Goal: Transaction & Acquisition: Book appointment/travel/reservation

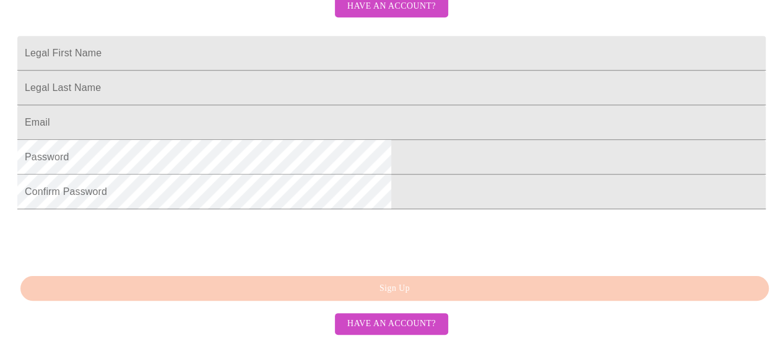
scroll to position [250, 0]
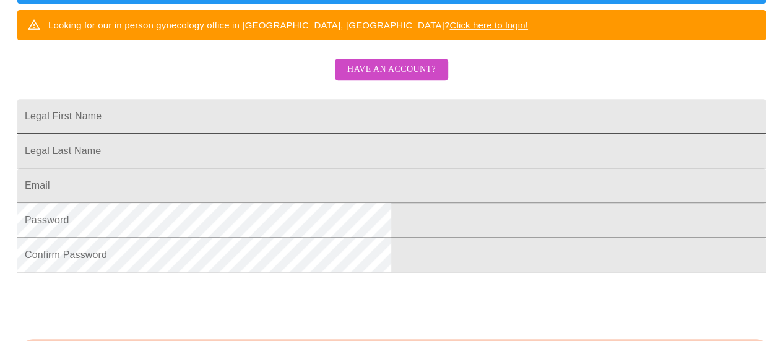
click at [300, 134] on input "Legal First Name" at bounding box center [391, 116] width 749 height 35
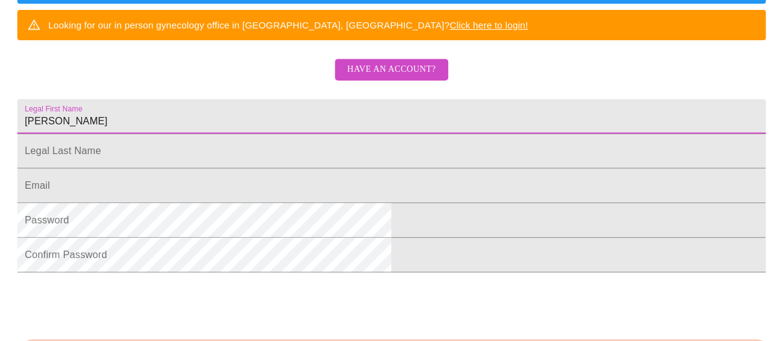
type input "[PERSON_NAME]"
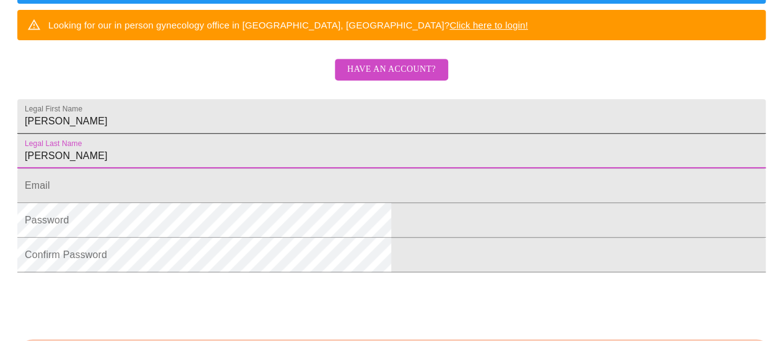
type input "[PERSON_NAME]"
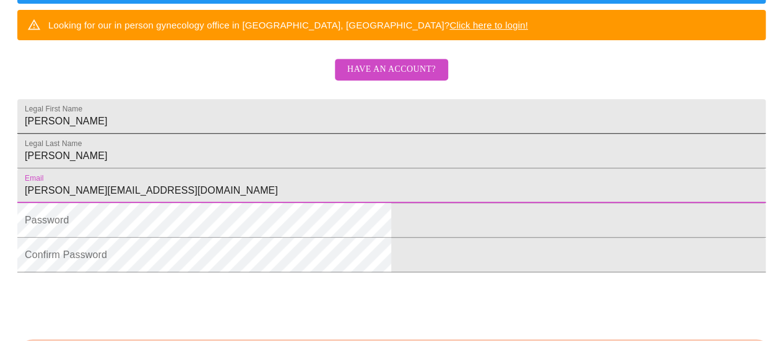
type input "[PERSON_NAME][EMAIL_ADDRESS][DOMAIN_NAME]"
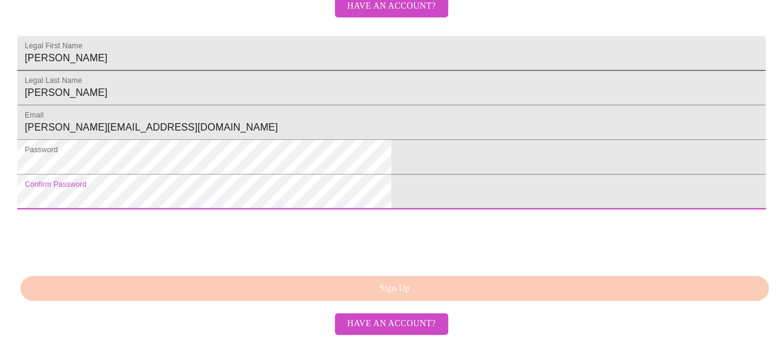
scroll to position [407, 0]
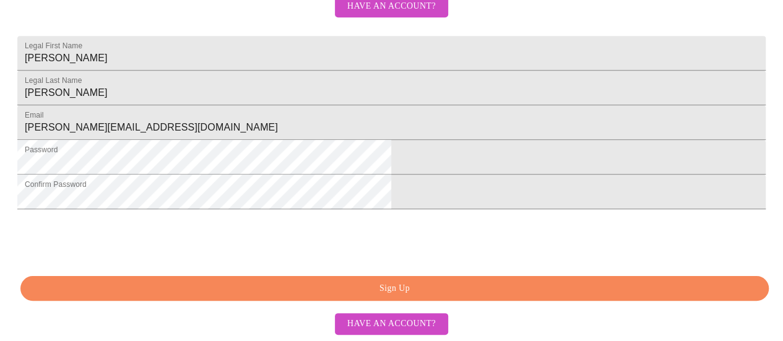
click at [274, 284] on span "Sign Up" at bounding box center [395, 288] width 720 height 15
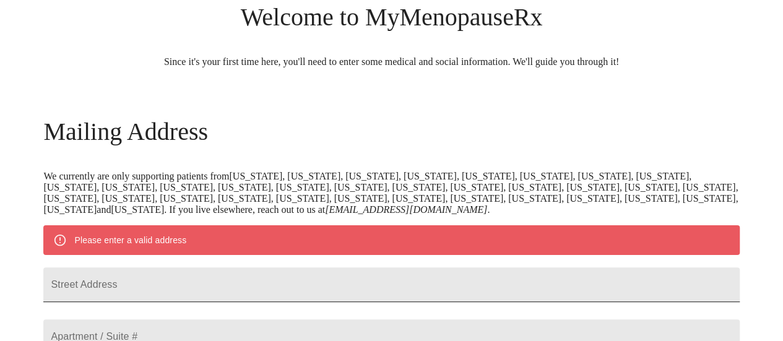
scroll to position [162, 0]
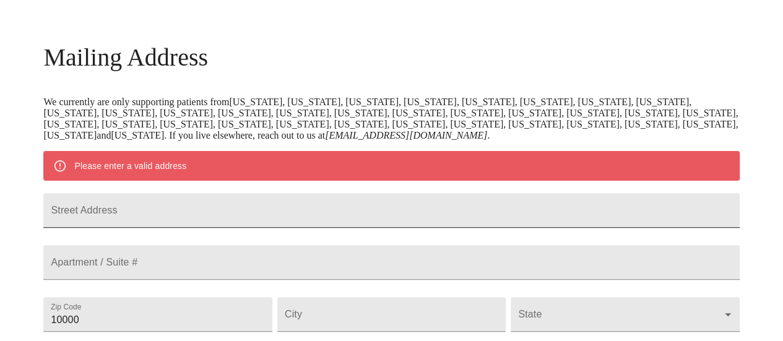
click at [235, 211] on input "Street Address" at bounding box center [391, 210] width 696 height 35
type input "[STREET_ADDRESS]"
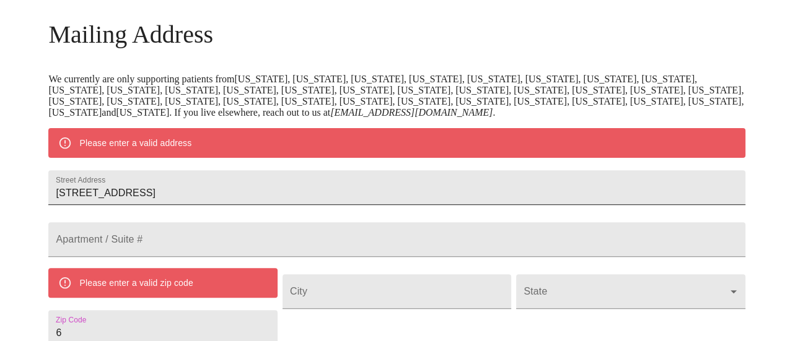
scroll to position [214, 0]
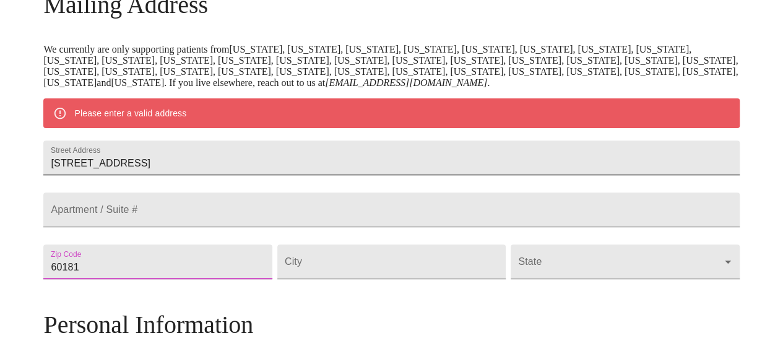
type input "60181"
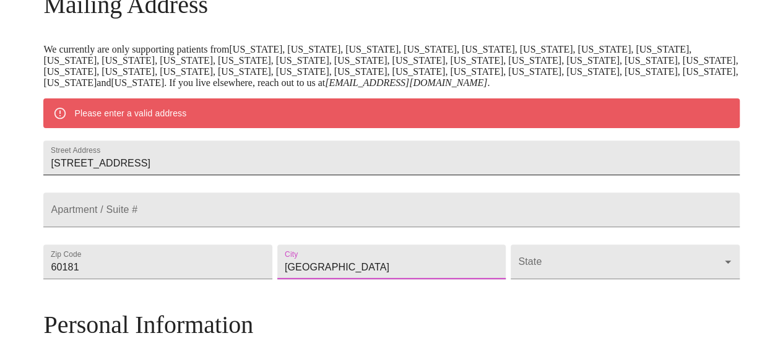
type input "[GEOGRAPHIC_DATA]"
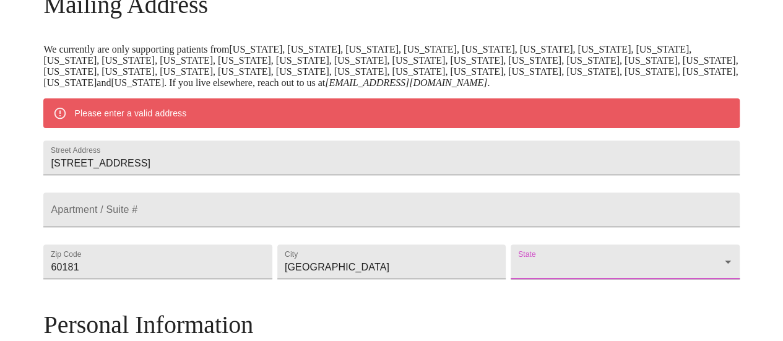
click at [564, 295] on body "MyMenopauseRx Welcome to MyMenopauseRx Since it's your first time here, you'll …" at bounding box center [391, 279] width 773 height 977
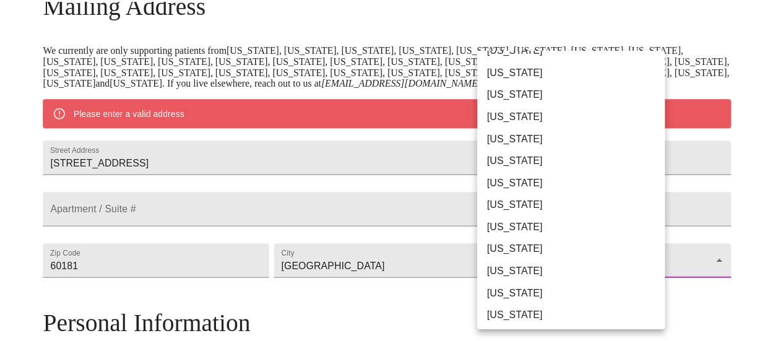
scroll to position [39, 0]
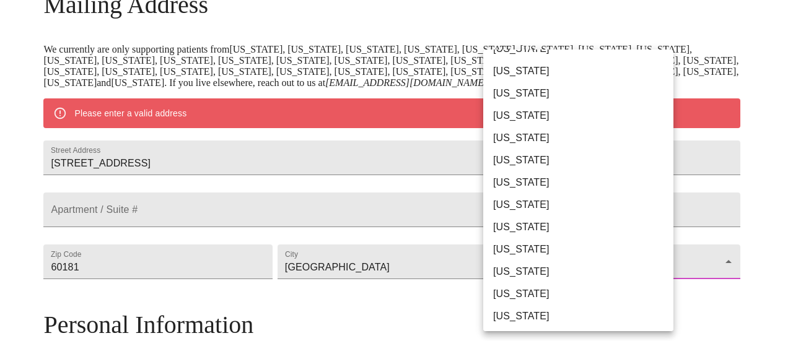
click at [558, 295] on li "[US_STATE]" at bounding box center [582, 294] width 199 height 22
type input "[US_STATE]"
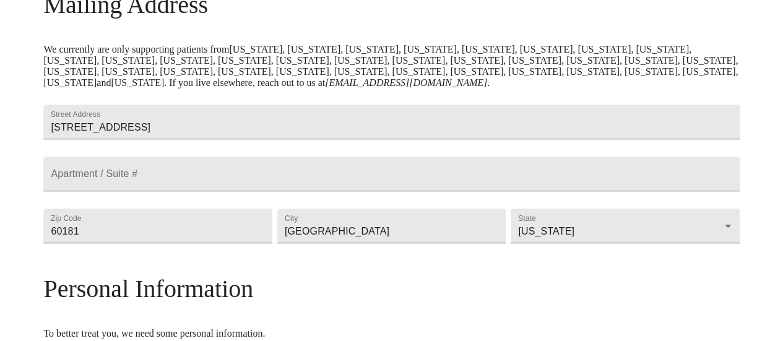
click at [693, 274] on div "MyMenopauseRx Welcome to MyMenopauseRx Since it's your first time here, you'll …" at bounding box center [391, 261] width 696 height 941
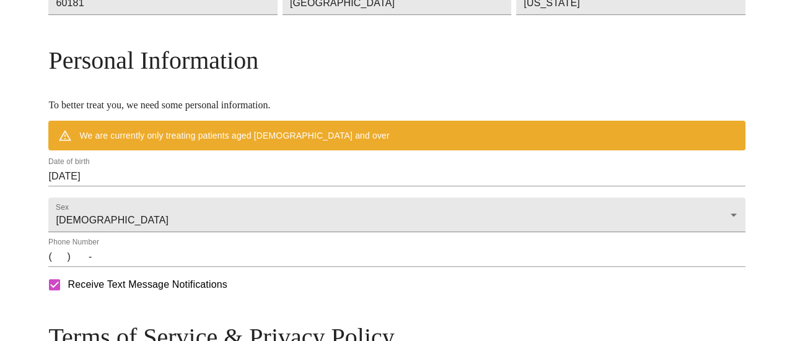
scroll to position [443, 0]
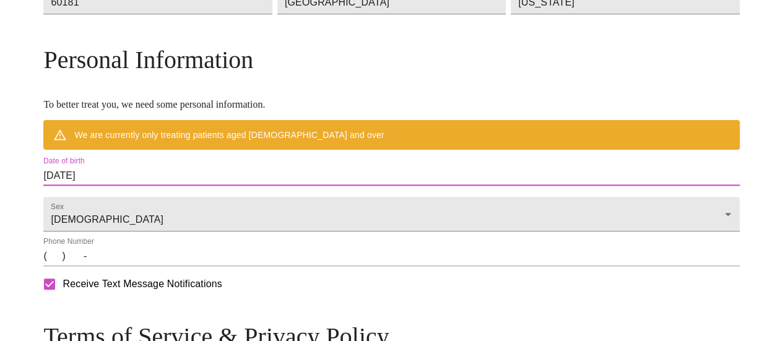
click at [189, 186] on input "[DATE]" at bounding box center [391, 176] width 696 height 20
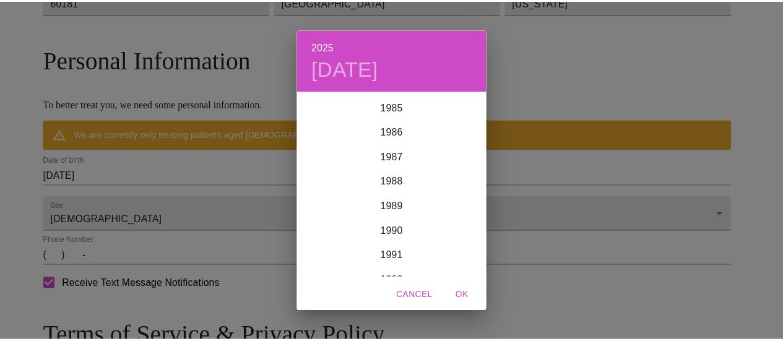
scroll to position [2096, 0]
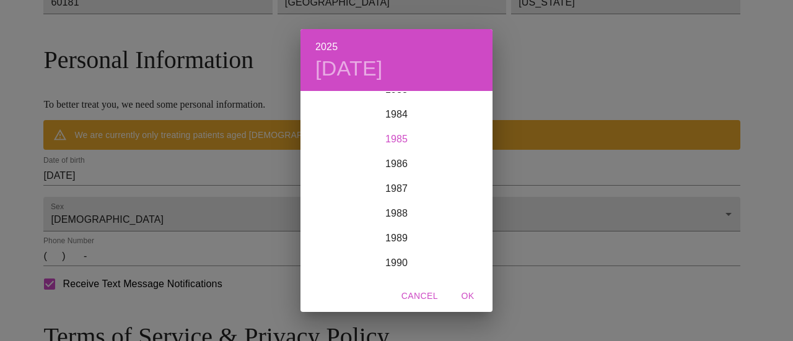
click at [398, 142] on div "1985" at bounding box center [396, 139] width 192 height 25
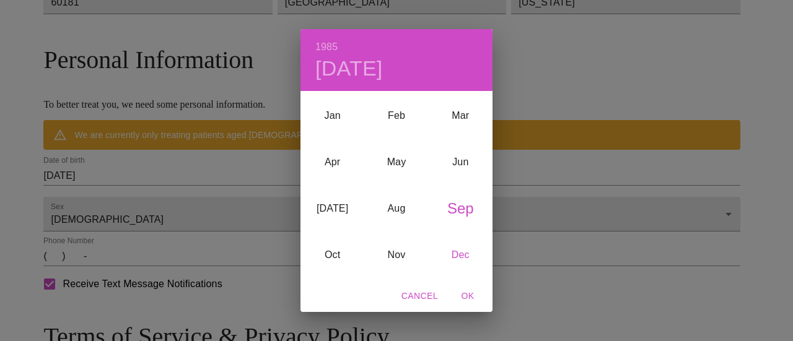
click at [459, 259] on div "Dec" at bounding box center [461, 255] width 64 height 46
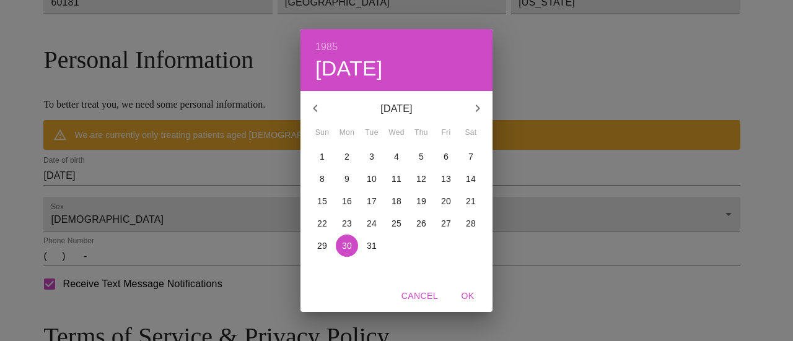
click at [345, 175] on p "9" at bounding box center [346, 179] width 5 height 12
click at [470, 297] on span "OK" at bounding box center [468, 296] width 30 height 15
type input "[DATE]"
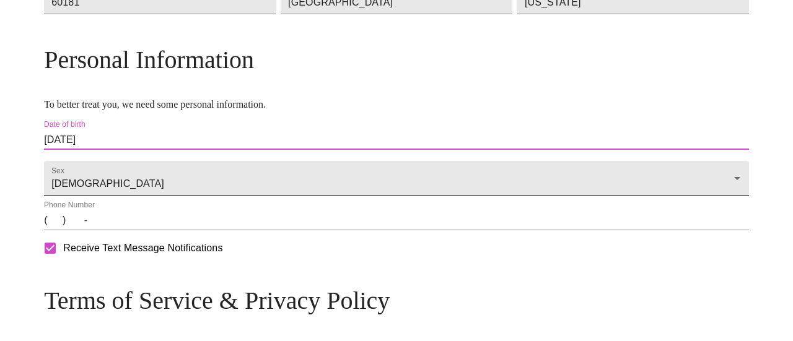
click at [189, 217] on body "MyMenopauseRx Welcome to MyMenopauseRx Since it's your first time here, you'll …" at bounding box center [396, 14] width 783 height 905
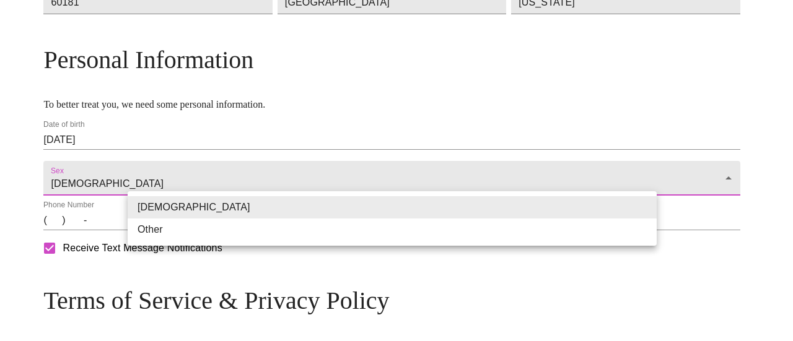
click at [189, 217] on li "[DEMOGRAPHIC_DATA]" at bounding box center [392, 207] width 529 height 22
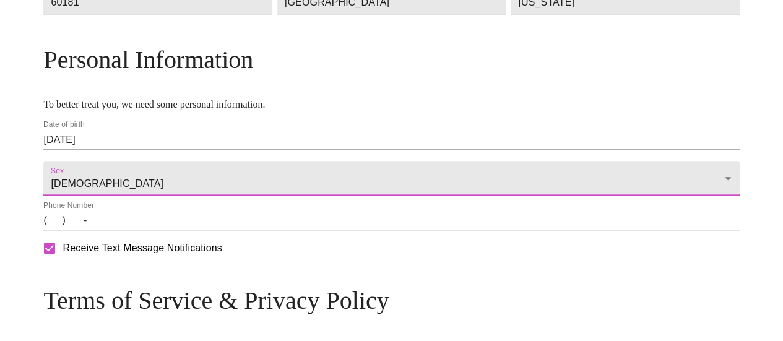
click at [139, 230] on input "(   )    -" at bounding box center [391, 221] width 696 height 20
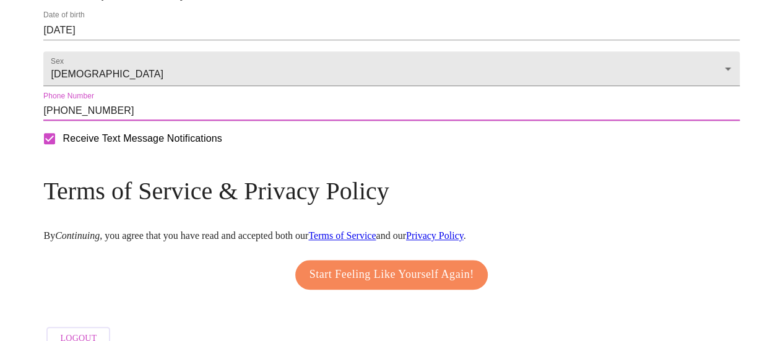
scroll to position [554, 0]
type input "[PHONE_NUMBER]"
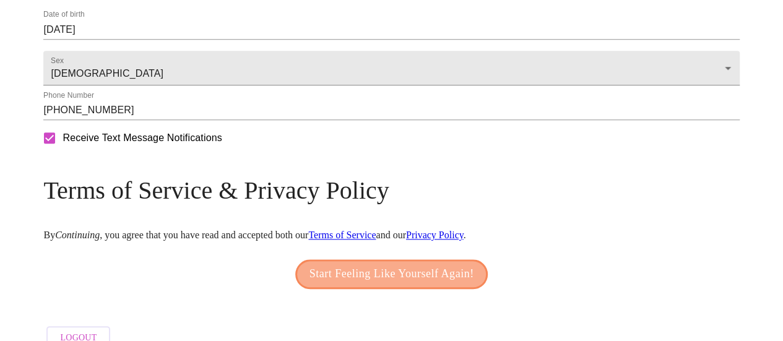
click at [396, 284] on span "Start Feeling Like Yourself Again!" at bounding box center [392, 274] width 165 height 20
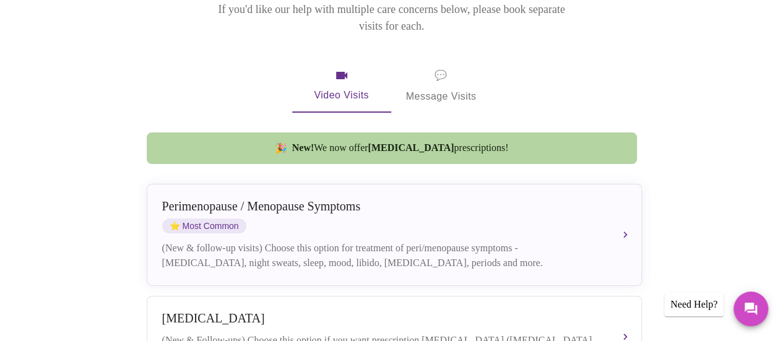
scroll to position [213, 0]
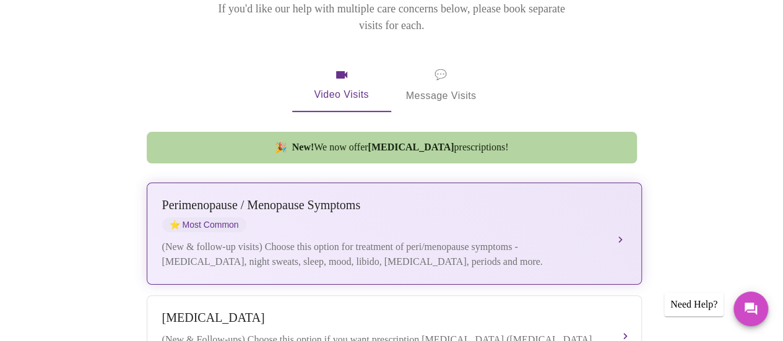
click at [619, 214] on button "[MEDICAL_DATA] / Menopause Symptoms ⭐ Most Common (New & follow-up visits) Choo…" at bounding box center [394, 234] width 495 height 102
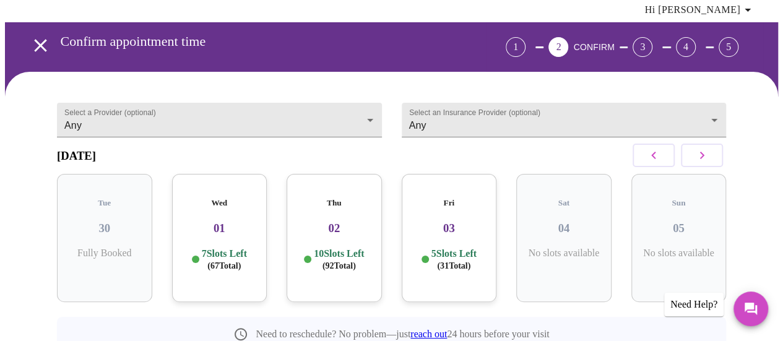
scroll to position [43, 0]
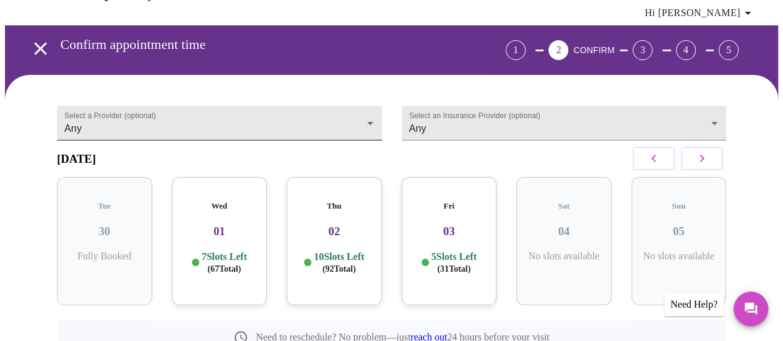
click at [348, 115] on body "MyMenopauseRx Appointments Messaging Labs Uploads Medications Community Refer a…" at bounding box center [391, 208] width 773 height 493
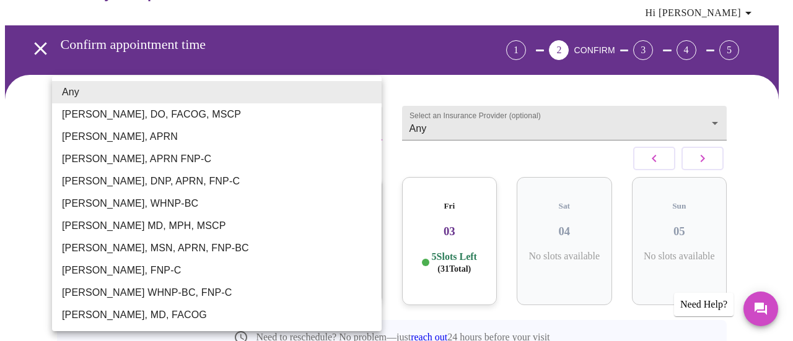
click at [407, 79] on div at bounding box center [396, 170] width 793 height 341
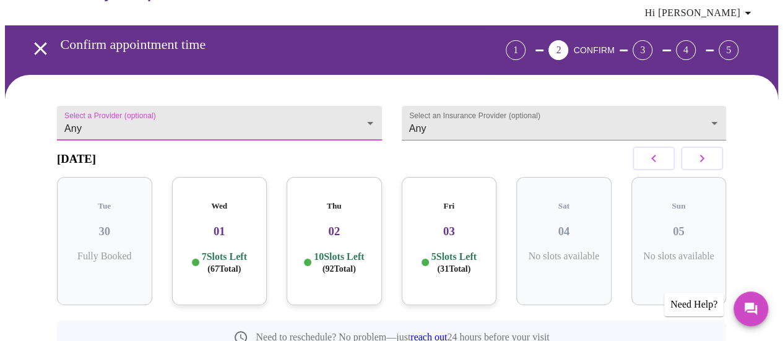
click at [300, 116] on body "MyMenopauseRx Appointments Messaging Labs Uploads Medications Community Refer a…" at bounding box center [391, 208] width 773 height 493
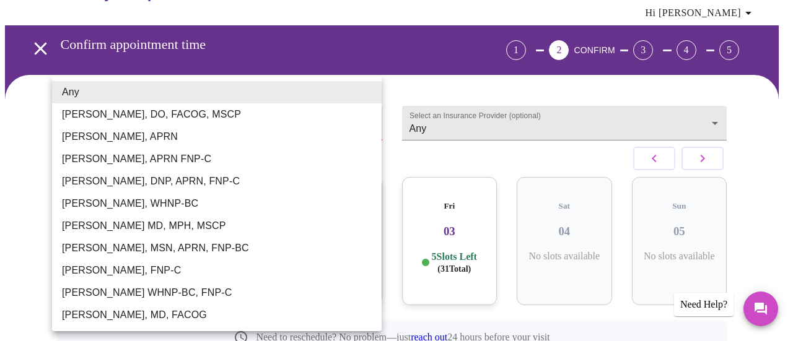
click at [393, 73] on div at bounding box center [396, 170] width 793 height 341
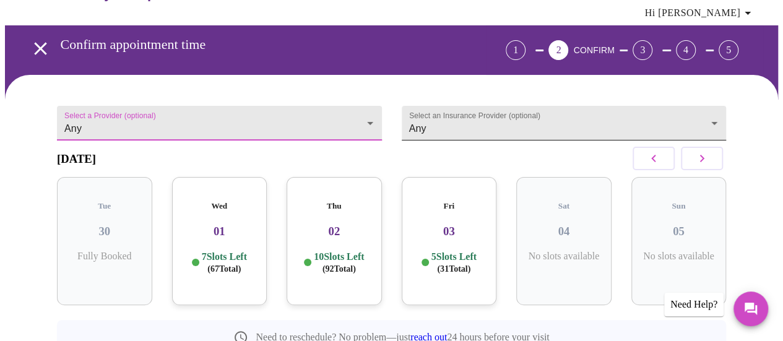
click at [453, 122] on body "MyMenopauseRx Appointments Messaging Labs Uploads Medications Community Refer a…" at bounding box center [391, 208] width 773 height 493
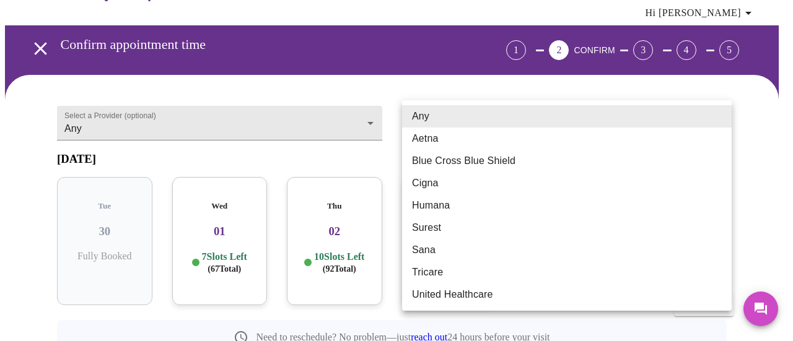
click at [454, 192] on li "Cigna" at bounding box center [566, 183] width 329 height 22
type input "Cigna"
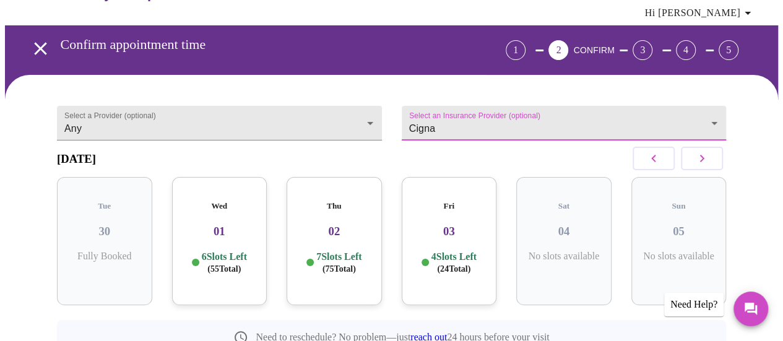
click at [508, 170] on div "[DATE]" at bounding box center [391, 159] width 669 height 37
click at [705, 162] on icon "button" at bounding box center [702, 158] width 4 height 7
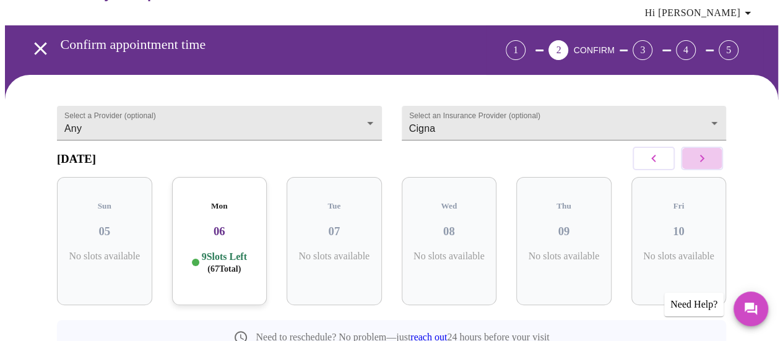
click at [705, 162] on icon "button" at bounding box center [702, 158] width 4 height 7
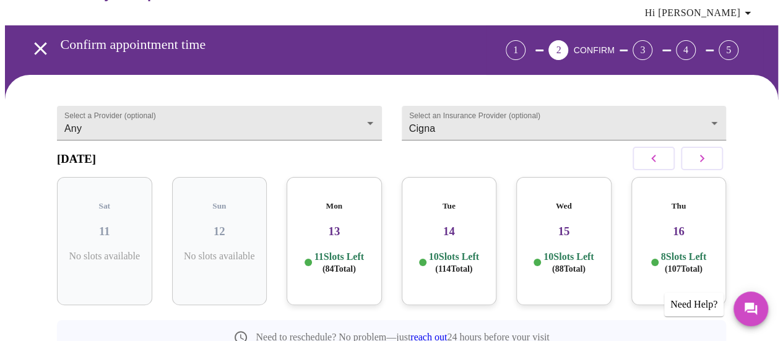
click at [669, 165] on button "button" at bounding box center [654, 159] width 42 height 24
click at [702, 162] on icon "button" at bounding box center [702, 158] width 15 height 15
click at [567, 225] on h3 "15" at bounding box center [564, 232] width 76 height 14
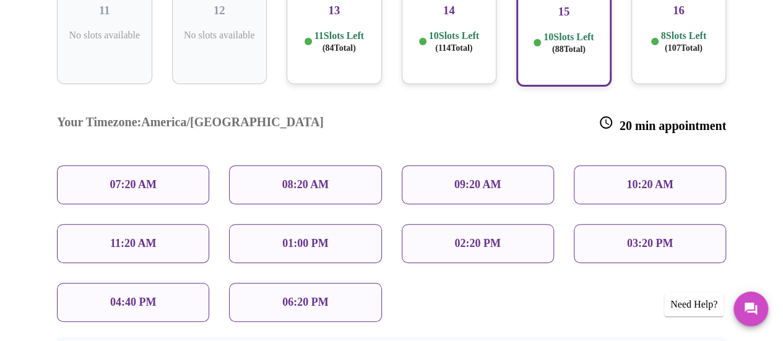
scroll to position [265, 0]
click at [311, 178] on p "08:20 AM" at bounding box center [305, 184] width 47 height 13
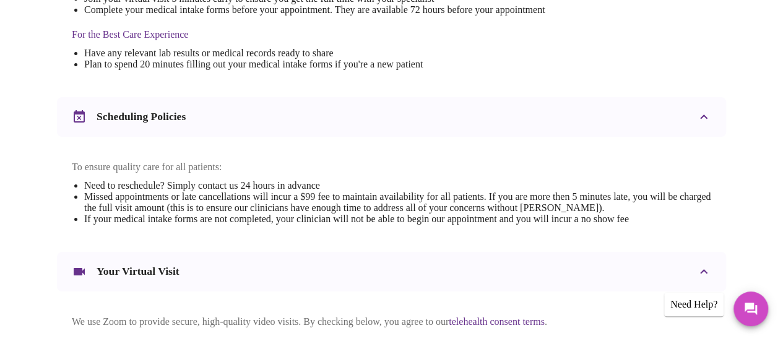
scroll to position [477, 0]
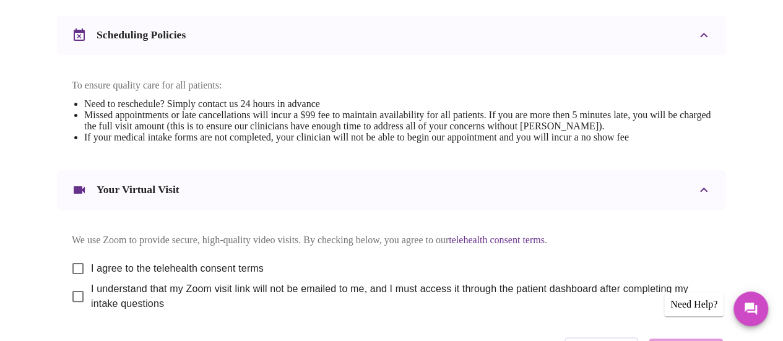
click at [125, 272] on span "I agree to the telehealth consent terms" at bounding box center [177, 268] width 173 height 15
click at [91, 272] on input "I agree to the telehealth consent terms" at bounding box center [78, 269] width 26 height 26
checkbox input "true"
click at [122, 304] on span "I understand that my Zoom visit link will not be emailed to me, and I must acce…" at bounding box center [396, 297] width 611 height 30
click at [91, 304] on input "I understand that my Zoom visit link will not be emailed to me, and I must acce…" at bounding box center [78, 297] width 26 height 26
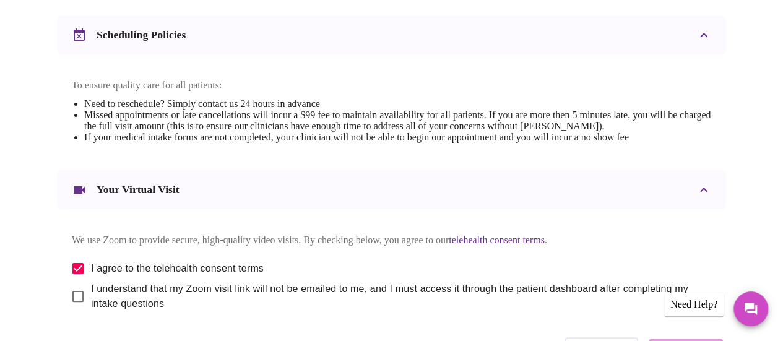
checkbox input "true"
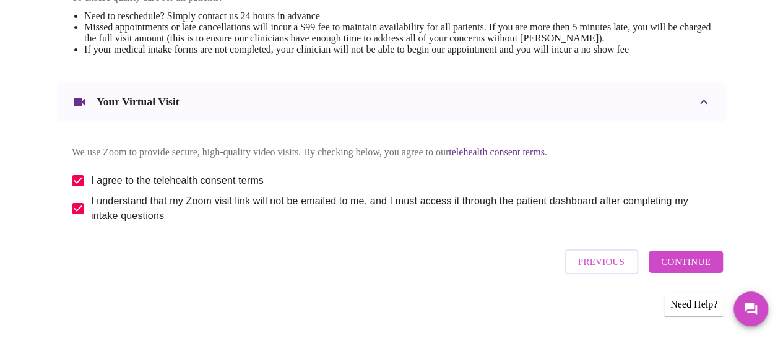
click at [706, 268] on span "Continue" at bounding box center [686, 262] width 50 height 16
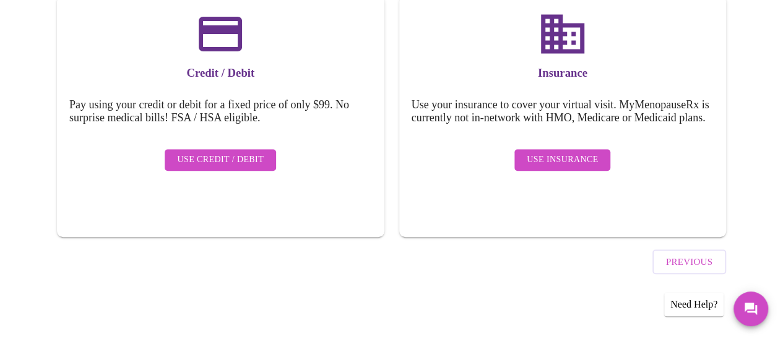
scroll to position [202, 0]
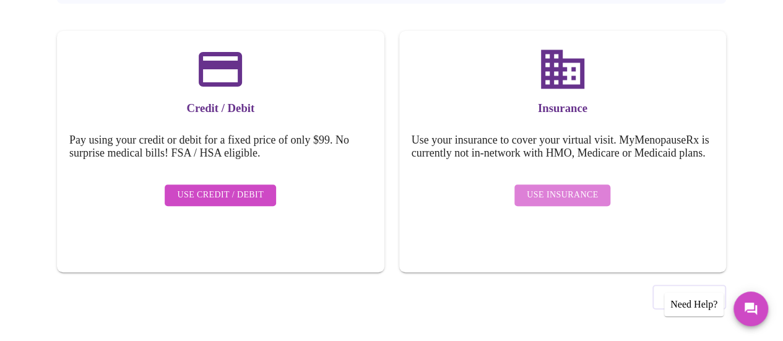
click at [585, 194] on span "Use Insurance" at bounding box center [562, 195] width 71 height 15
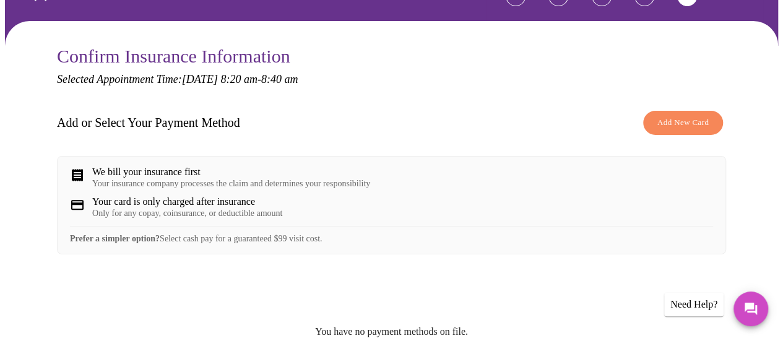
scroll to position [98, 0]
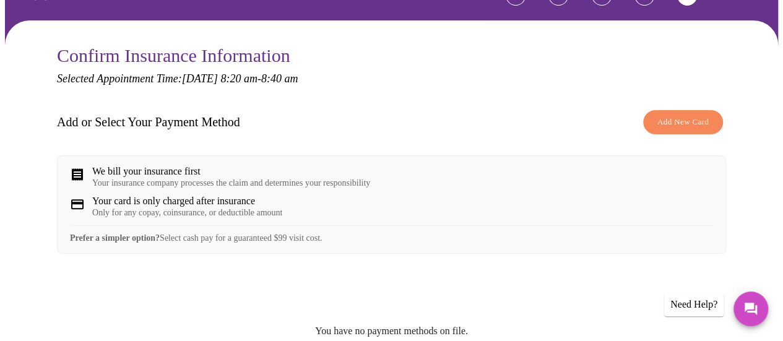
click at [693, 115] on span "Add New Card" at bounding box center [683, 122] width 51 height 14
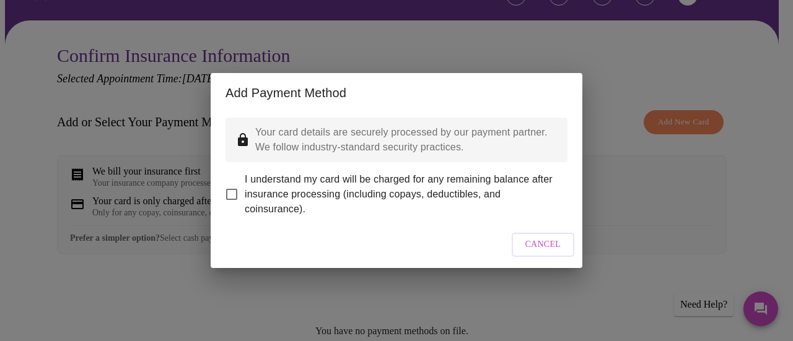
click at [625, 179] on div "Add Payment Method Your card details are securely processed by our payment part…" at bounding box center [396, 170] width 793 height 341
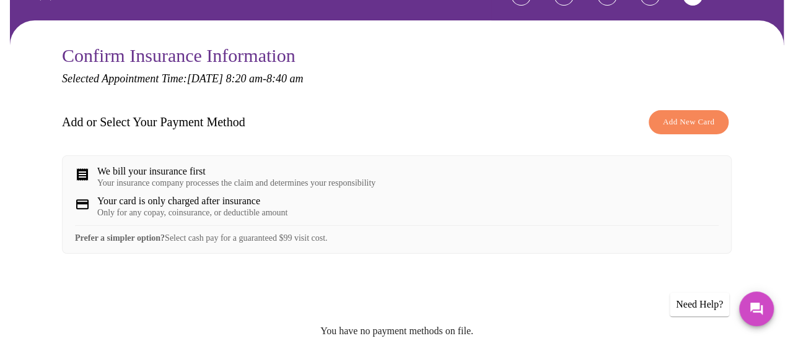
scroll to position [245, 0]
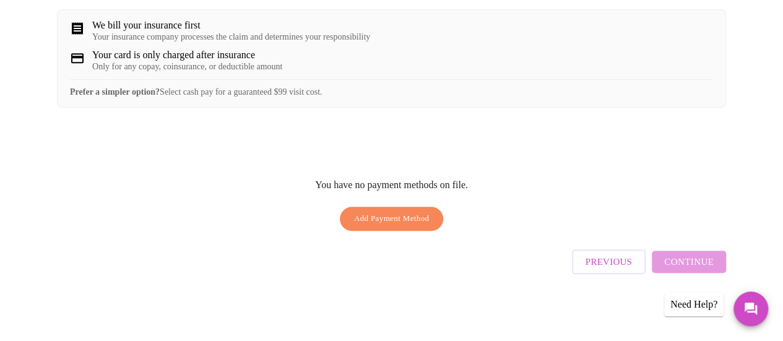
click at [392, 219] on span "Add Payment Method" at bounding box center [392, 219] width 76 height 14
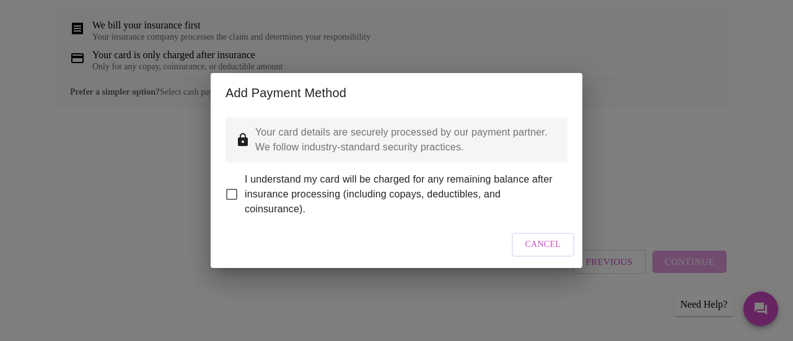
click at [341, 183] on span "I understand my card will be charged for any remaining balance after insurance …" at bounding box center [401, 194] width 313 height 45
click at [245, 183] on input "I understand my card will be charged for any remaining balance after insurance …" at bounding box center [232, 194] width 26 height 26
checkbox input "true"
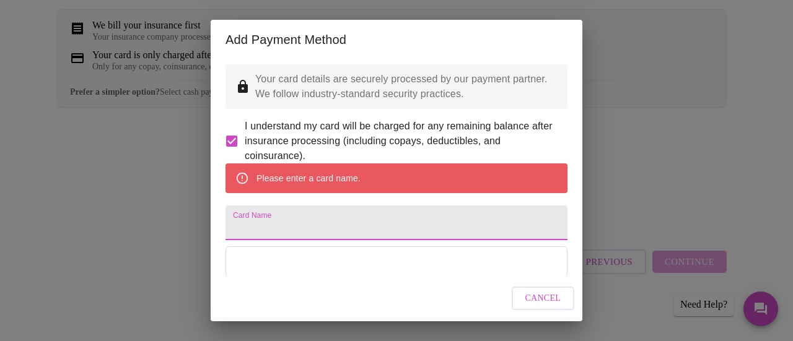
click at [404, 240] on input "Card Name" at bounding box center [396, 223] width 342 height 35
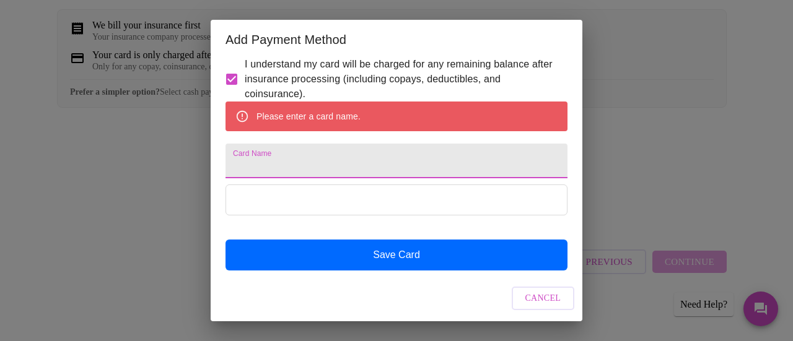
scroll to position [72, 0]
click at [404, 239] on div at bounding box center [396, 212] width 342 height 54
click at [367, 175] on input "Card Name" at bounding box center [396, 161] width 342 height 35
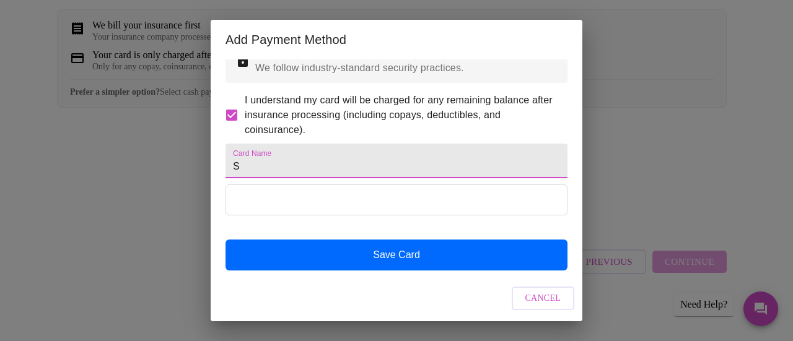
scroll to position [58, 0]
type input "[PERSON_NAME] Amex"
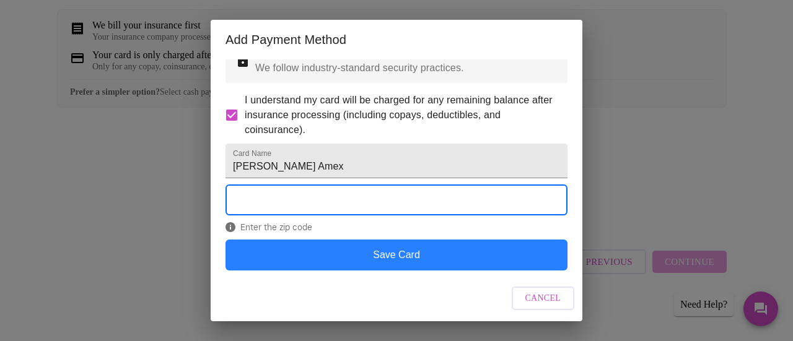
click at [386, 256] on button "Save Card" at bounding box center [396, 255] width 342 height 31
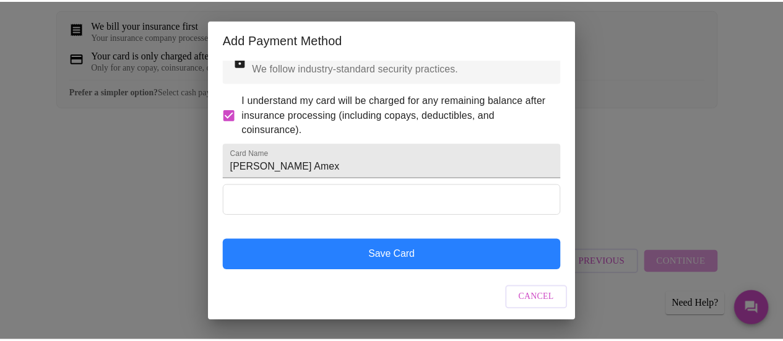
scroll to position [26, 0]
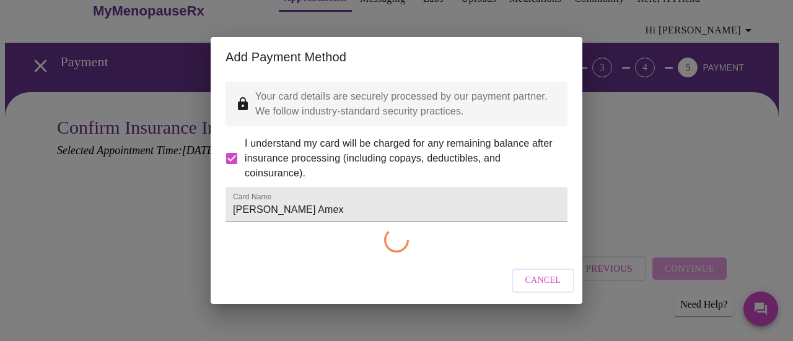
checkbox input "false"
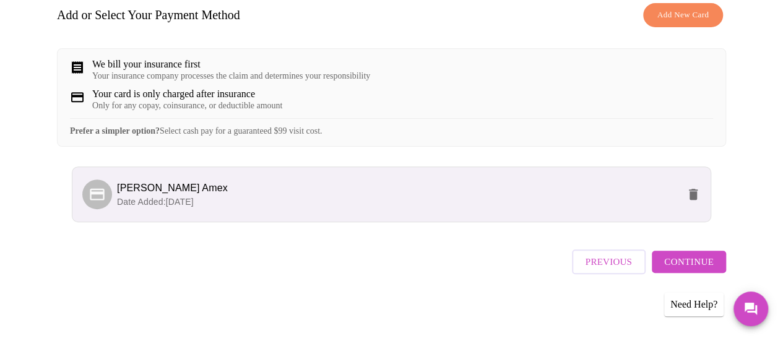
scroll to position [213, 0]
click at [681, 268] on span "Continue" at bounding box center [689, 262] width 50 height 16
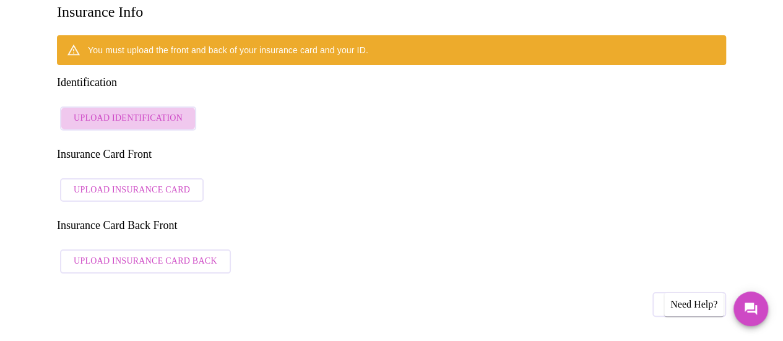
click at [152, 111] on span "Upload Identification" at bounding box center [128, 118] width 109 height 15
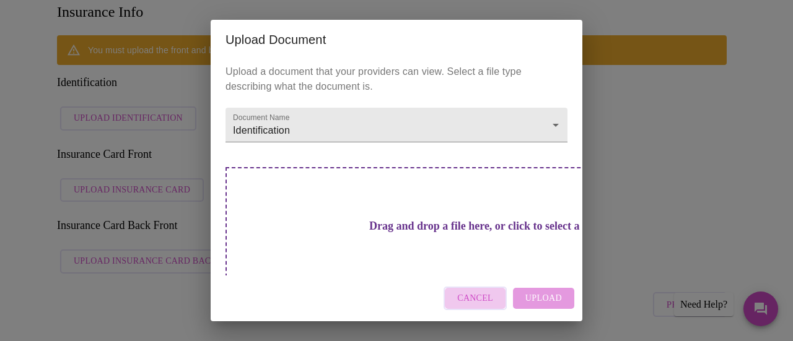
click at [487, 300] on span "Cancel" at bounding box center [475, 298] width 36 height 15
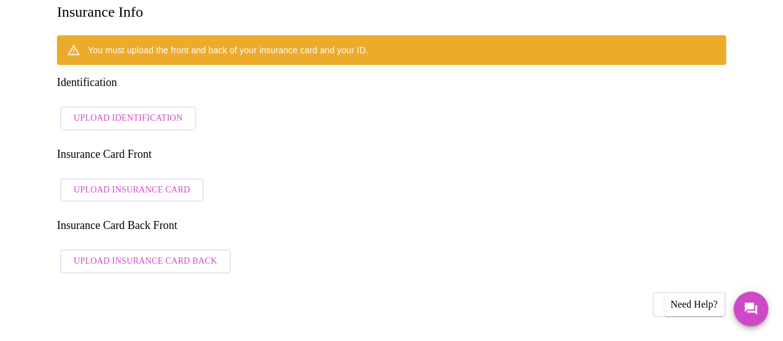
click at [191, 254] on span "Upload Insurance Card Back" at bounding box center [146, 261] width 144 height 15
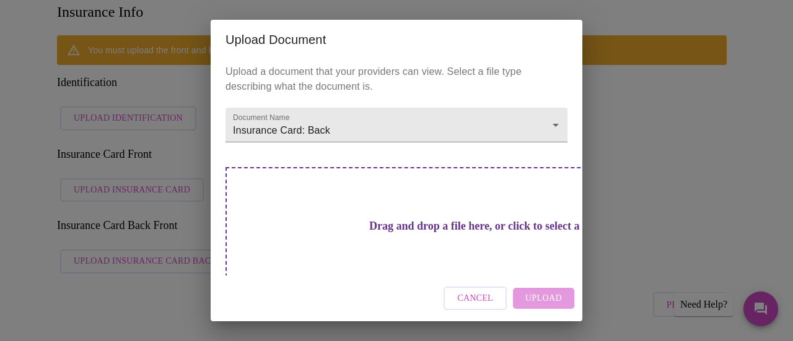
drag, startPoint x: 328, startPoint y: 223, endPoint x: 284, endPoint y: 259, distance: 57.3
click at [284, 259] on div "Drag and drop a file here, or click to select a file" at bounding box center [482, 250] width 515 height 167
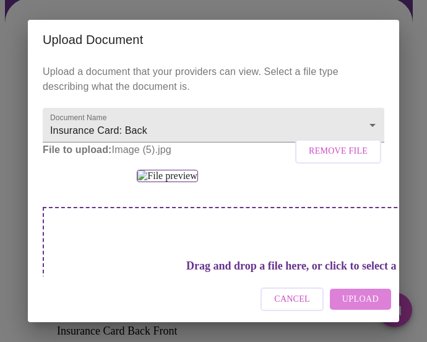
click at [373, 298] on span "Upload" at bounding box center [360, 299] width 37 height 15
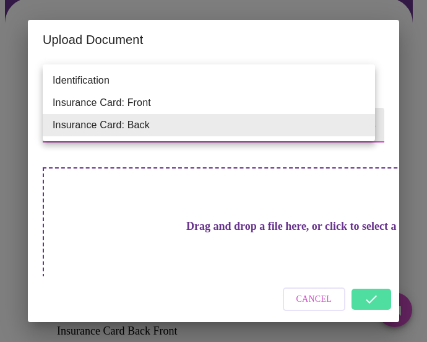
click at [347, 101] on li "Insurance Card: Front" at bounding box center [209, 103] width 333 height 22
type input "Insurance Card: Front"
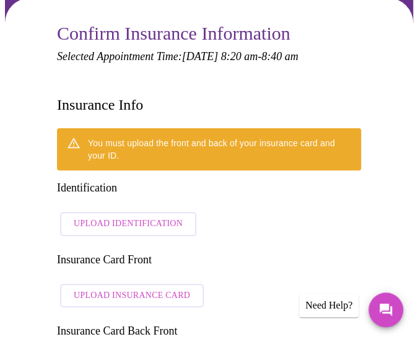
click at [105, 288] on span "Upload Insurance Card" at bounding box center [132, 295] width 116 height 15
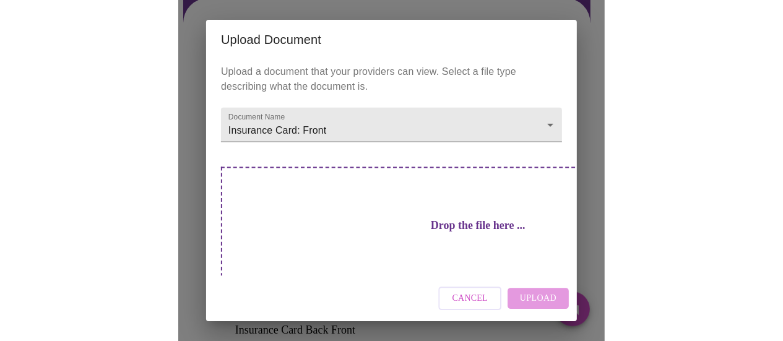
scroll to position [4, 0]
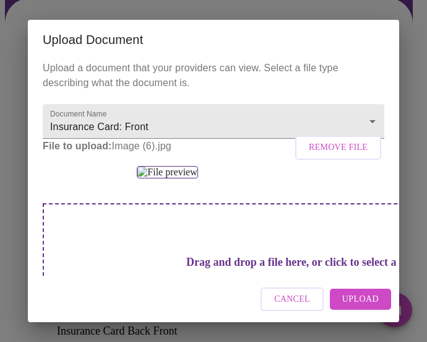
click at [357, 297] on span "Upload" at bounding box center [360, 299] width 37 height 15
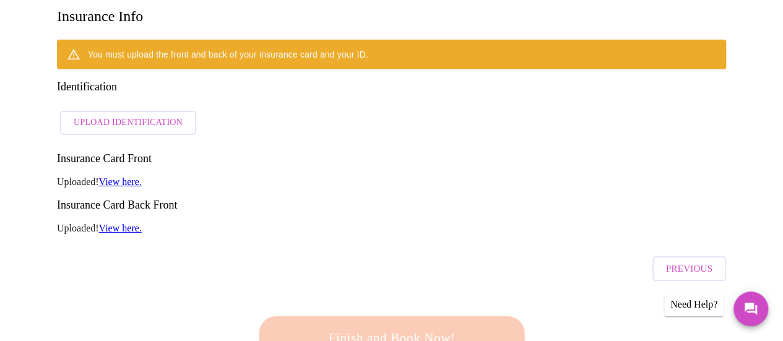
scroll to position [208, 0]
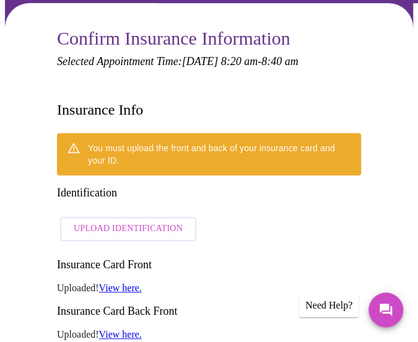
click at [149, 221] on span "Upload Identification" at bounding box center [128, 228] width 109 height 15
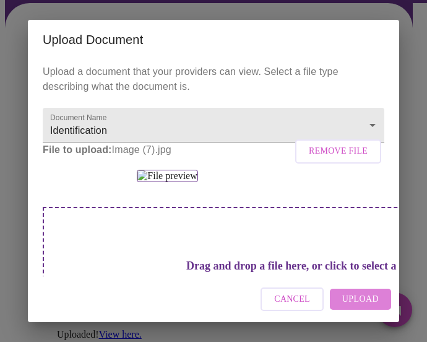
click at [370, 294] on span "Upload" at bounding box center [360, 299] width 37 height 15
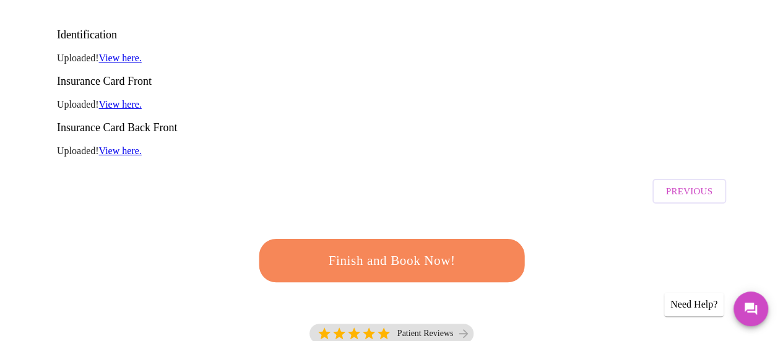
scroll to position [230, 0]
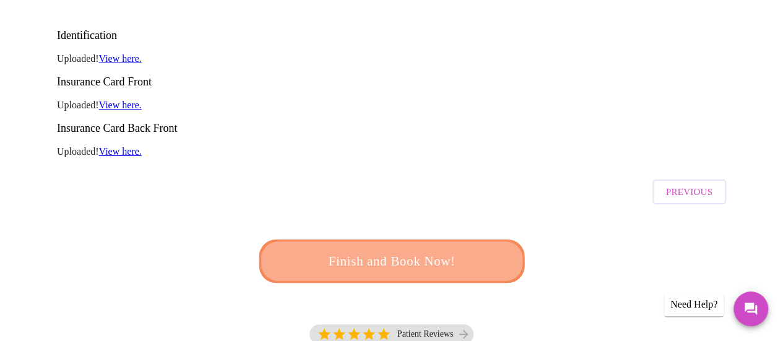
click at [425, 250] on span "Finish and Book Now!" at bounding box center [392, 262] width 233 height 24
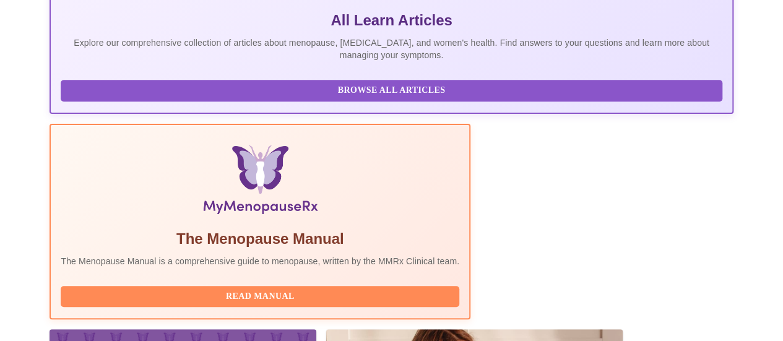
scroll to position [416, 0]
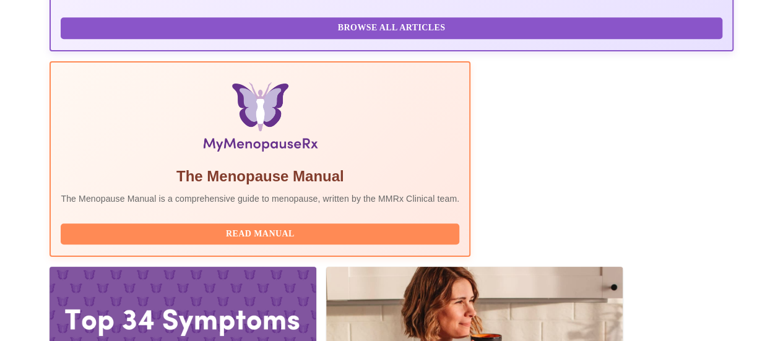
drag, startPoint x: 313, startPoint y: 167, endPoint x: 134, endPoint y: 167, distance: 179.0
copy h3 "[PERSON_NAME], MSN, APRN, FNP-BC"
